Goal: Navigation & Orientation: Find specific page/section

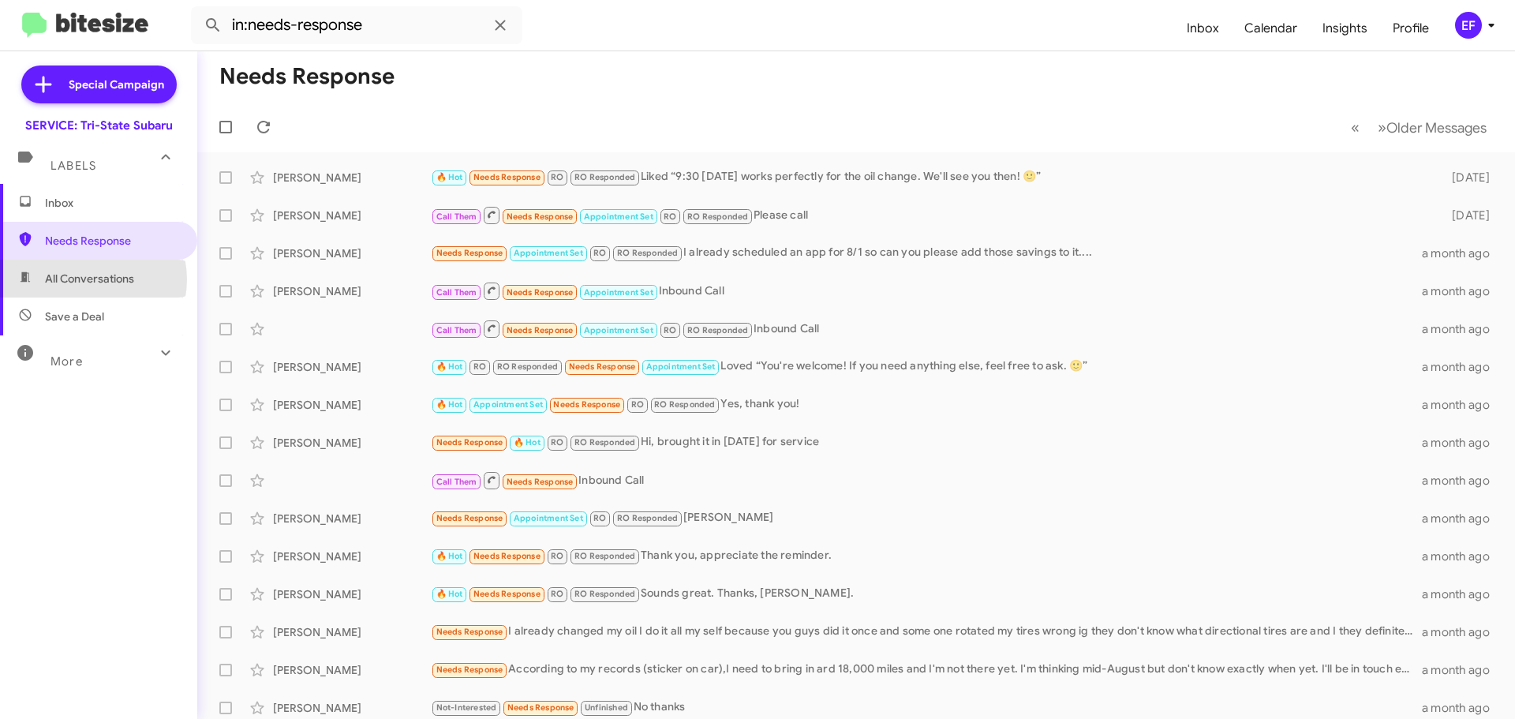
click at [84, 279] on span "All Conversations" at bounding box center [89, 279] width 89 height 16
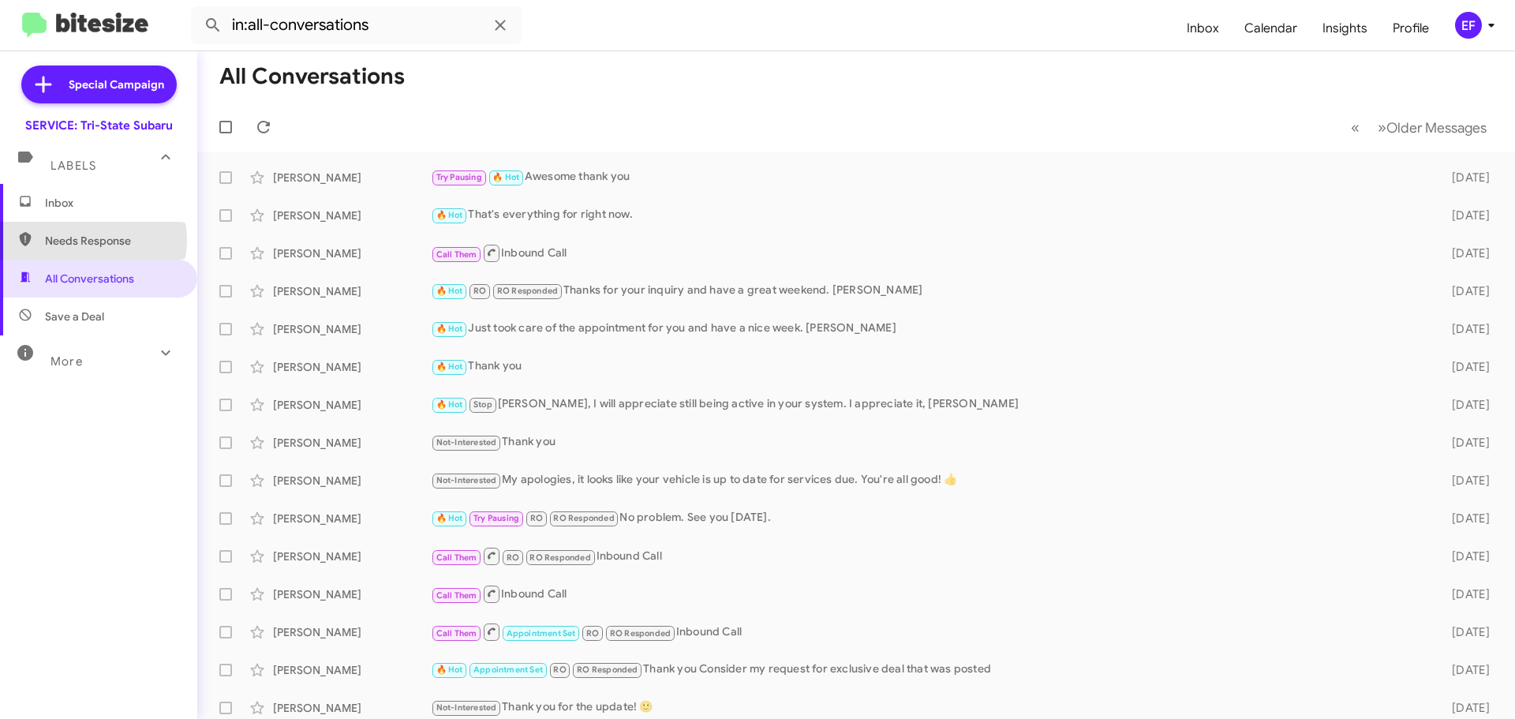
click at [84, 240] on span "Needs Response" at bounding box center [112, 241] width 134 height 16
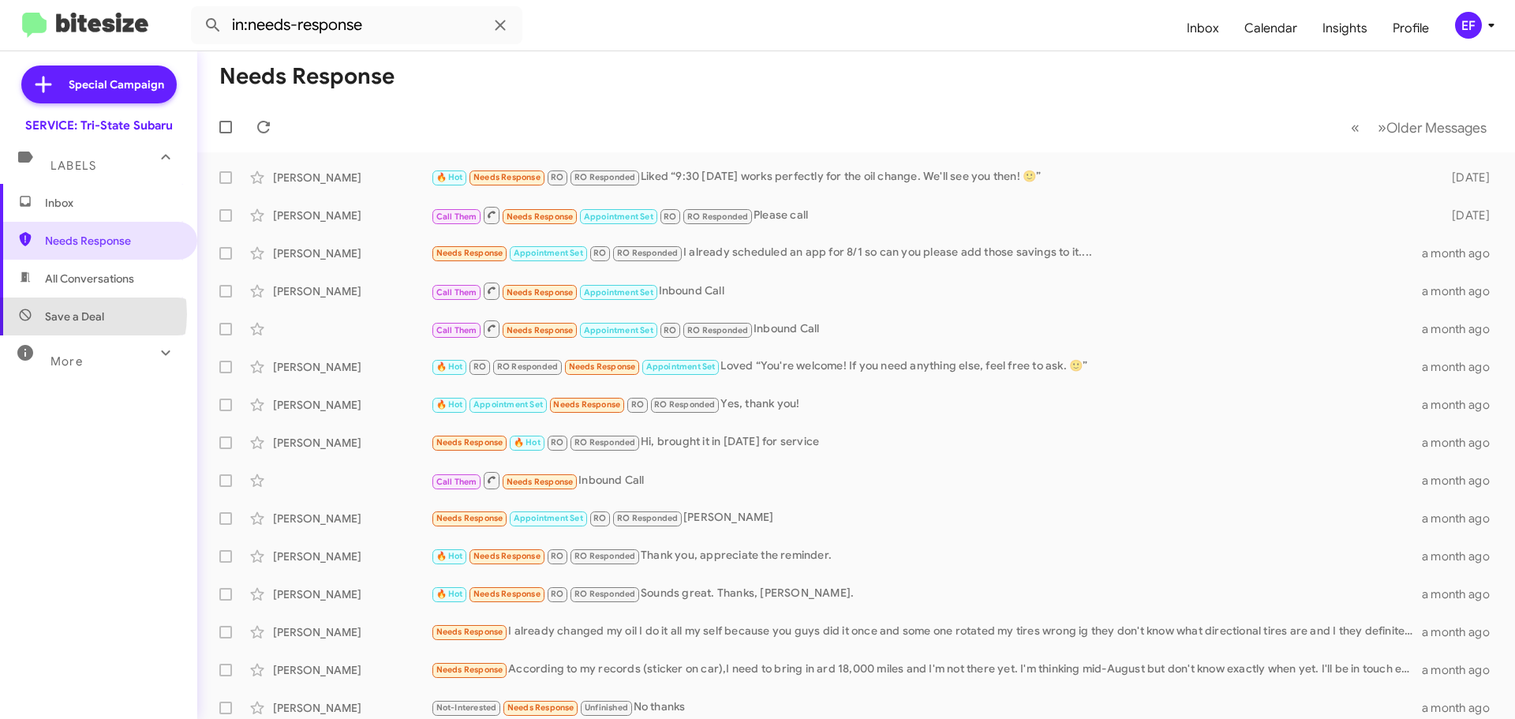
click at [68, 314] on span "Save a Deal" at bounding box center [74, 316] width 59 height 16
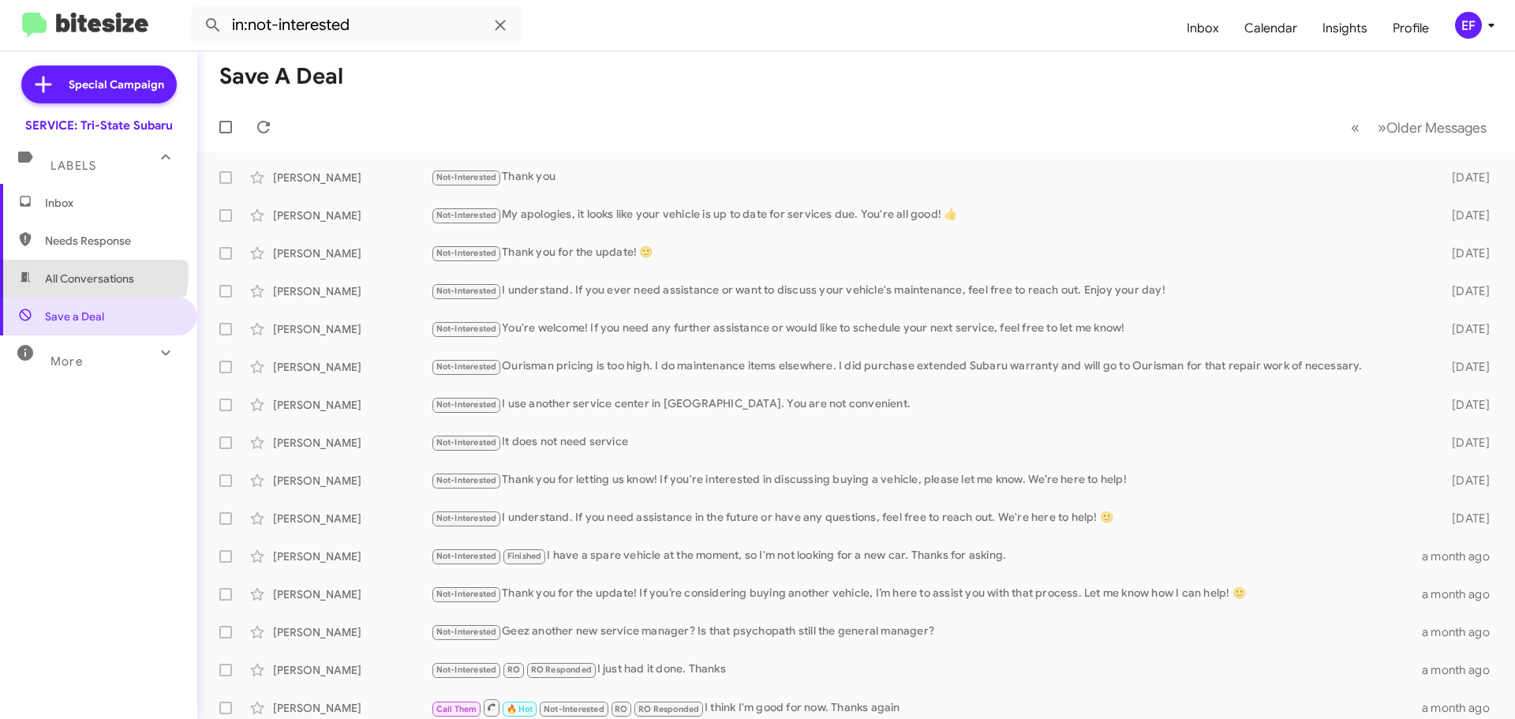
click at [73, 272] on span "All Conversations" at bounding box center [89, 279] width 89 height 16
type input "in:all-conversations"
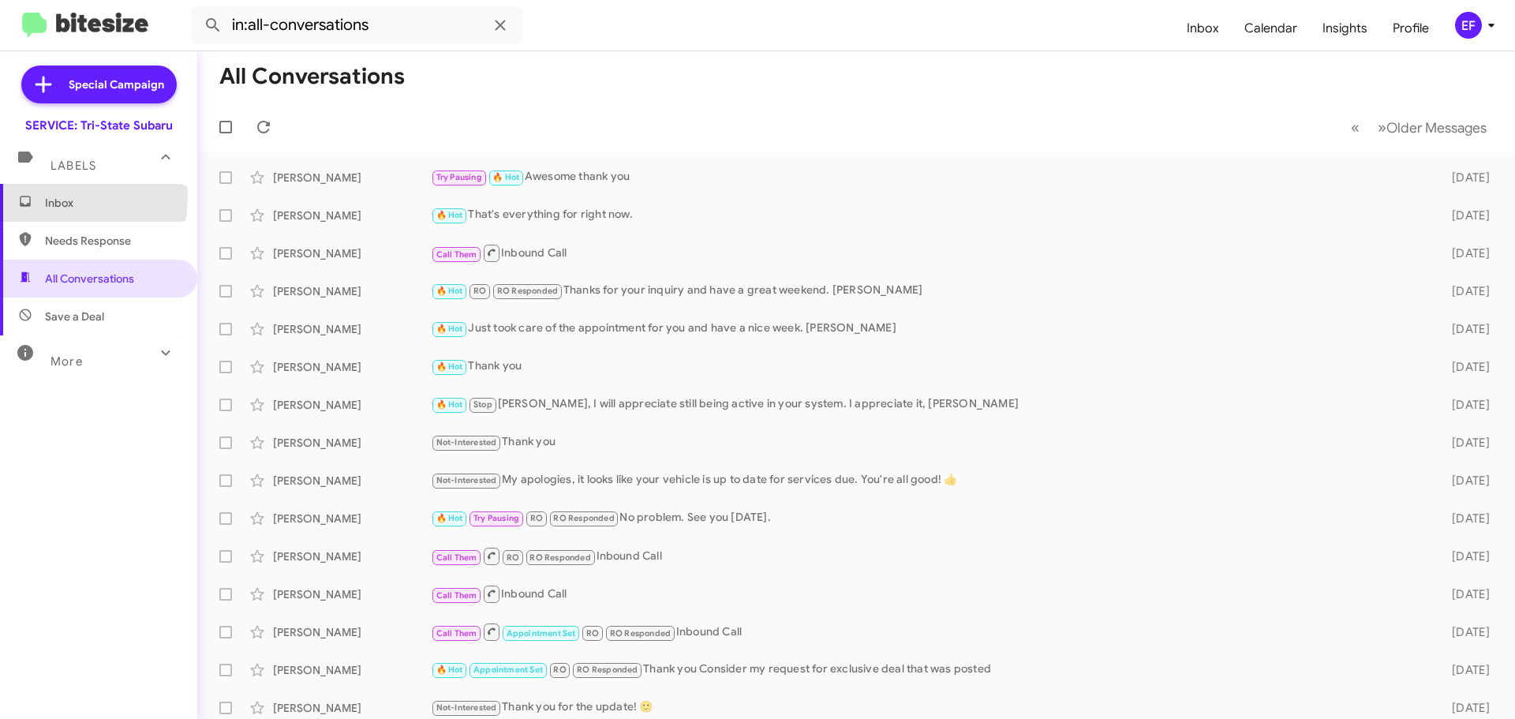
click at [59, 198] on span "Inbox" at bounding box center [112, 203] width 134 height 16
